Goal: Transaction & Acquisition: Purchase product/service

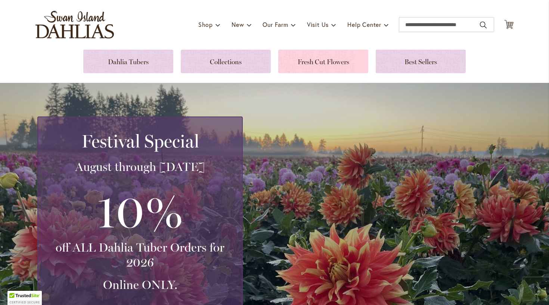
scroll to position [42, 0]
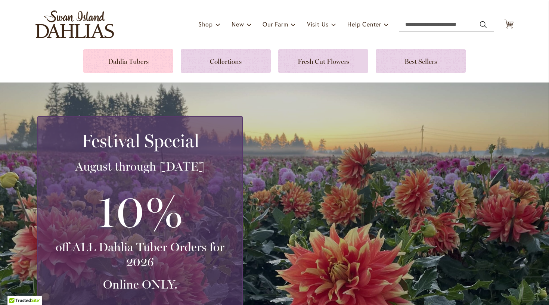
click at [144, 62] on link at bounding box center [128, 61] width 90 height 24
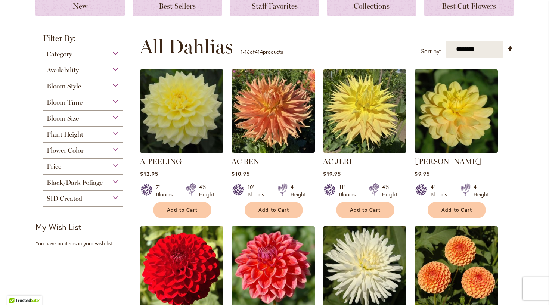
scroll to position [119, 0]
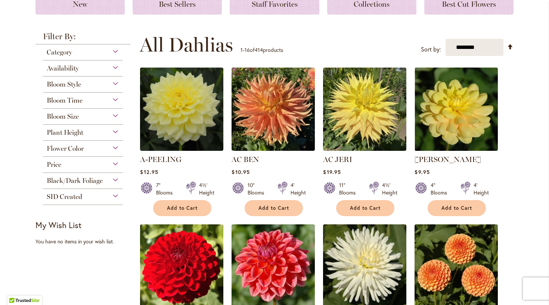
click at [115, 131] on div "Plant Height" at bounding box center [83, 131] width 80 height 12
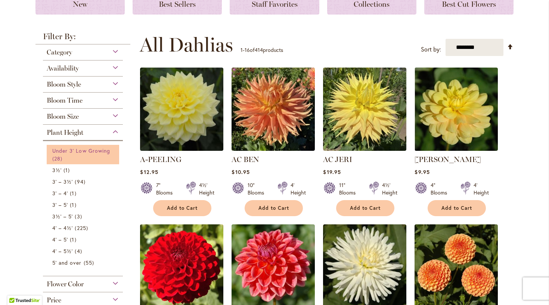
click at [92, 152] on span "Under 3' Low Growing" at bounding box center [81, 150] width 58 height 7
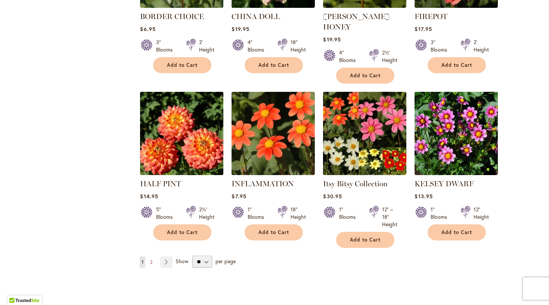
scroll to position [560, 0]
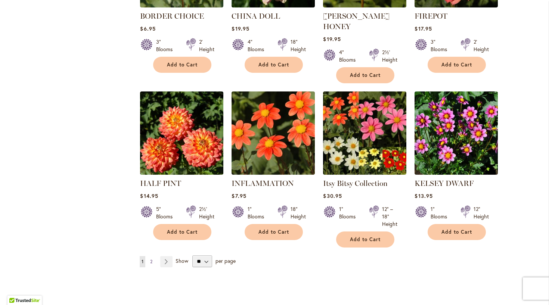
click at [153, 256] on link "Page 2" at bounding box center [151, 261] width 6 height 11
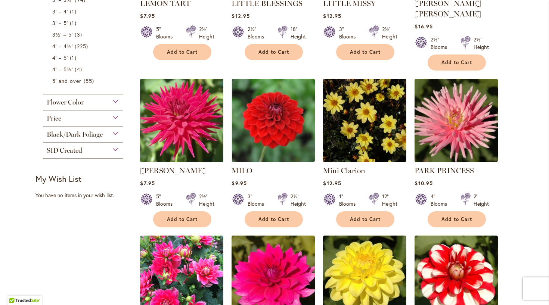
scroll to position [260, 0]
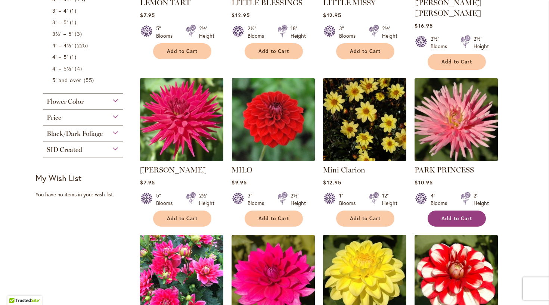
click at [461, 212] on button "Add to Cart" at bounding box center [457, 219] width 58 height 16
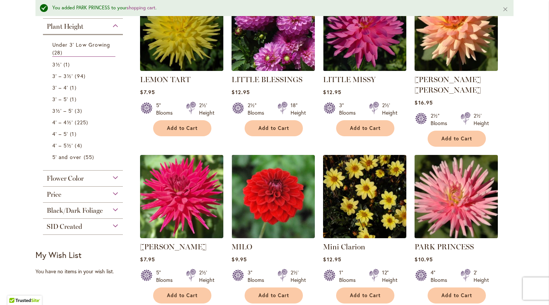
scroll to position [214, 0]
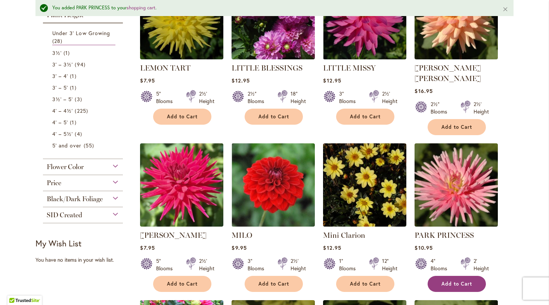
click at [457, 281] on span "Add to Cart" at bounding box center [456, 284] width 31 height 6
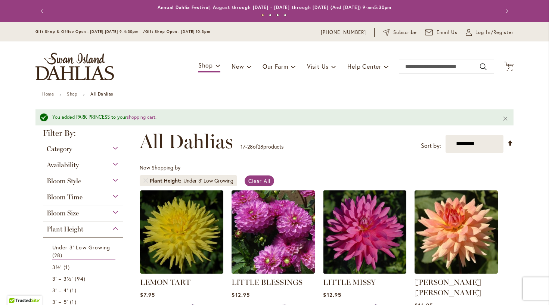
scroll to position [0, 0]
click at [148, 116] on link "shopping cart" at bounding box center [141, 117] width 29 height 6
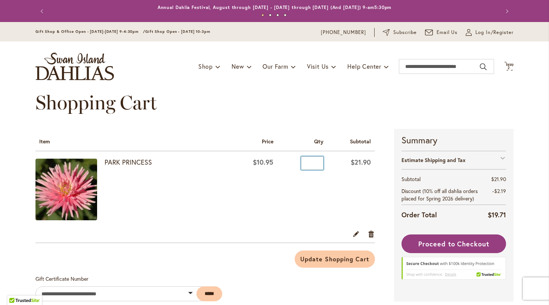
drag, startPoint x: 315, startPoint y: 163, endPoint x: 306, endPoint y: 163, distance: 9.3
click at [306, 163] on input "*" at bounding box center [312, 162] width 22 height 13
type input "*"
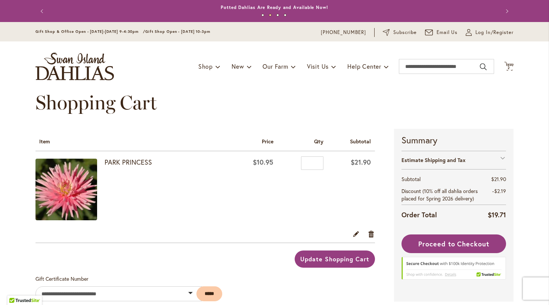
click at [350, 262] on span "Update Shopping Cart" at bounding box center [334, 259] width 69 height 8
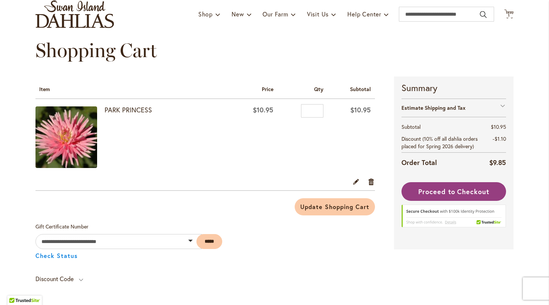
scroll to position [54, 0]
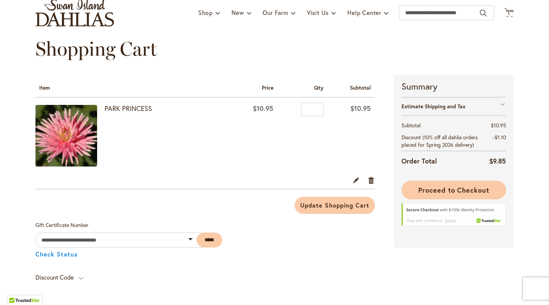
click at [479, 190] on span "Proceed to Checkout" at bounding box center [453, 190] width 71 height 9
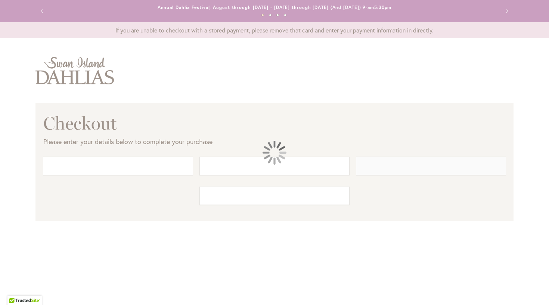
select select "**"
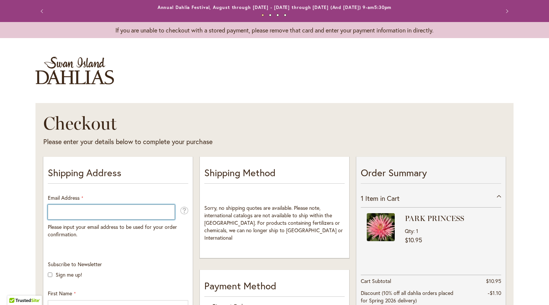
type input "**********"
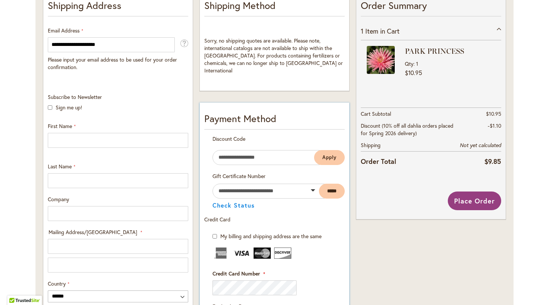
scroll to position [168, 0]
